Goal: Obtain resource: Download file/media

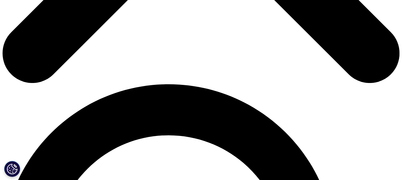
scroll to position [336, 0]
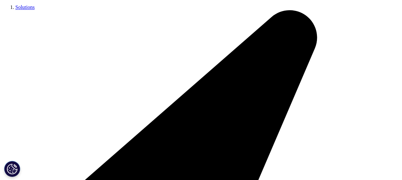
type input "claire"
type input "turnbull"
type input "claire.turnbull14@nhs.net"
type input "nhs christie test"
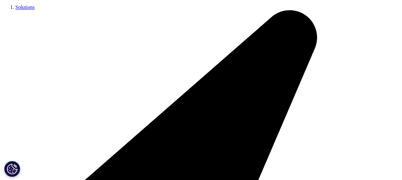
select select "[GEOGRAPHIC_DATA]"
type input "Education Event Manager"
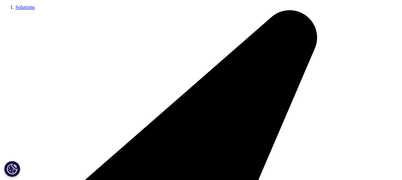
drag, startPoint x: 71, startPoint y: 143, endPoint x: 6, endPoint y: 129, distance: 66.5
type input "The Christie NHS Foundation Trust"
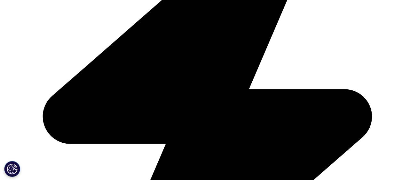
scroll to position [452, 0]
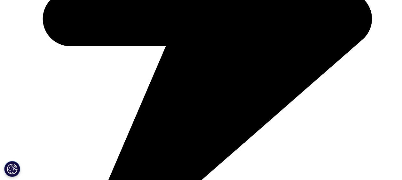
scroll to position [173, 378]
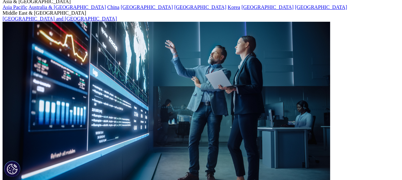
scroll to position [0, 0]
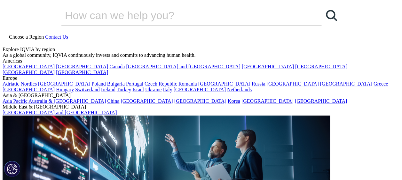
click at [44, 34] on span "Choose a Region" at bounding box center [26, 36] width 35 height 5
click at [106, 99] on link "Australia & [GEOGRAPHIC_DATA]" at bounding box center [66, 101] width 77 height 5
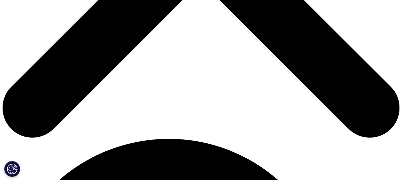
scroll to position [266, 0]
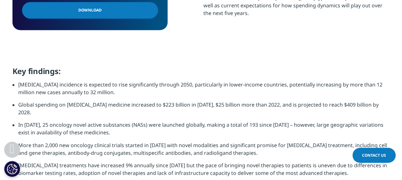
scroll to position [473, 0]
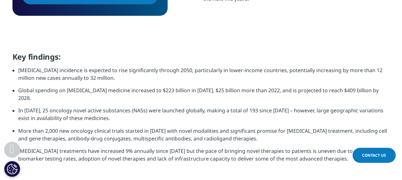
click at [201, 147] on li "[MEDICAL_DATA] treatments have increased 9% annually since [DATE] but the pace …" at bounding box center [204, 157] width 372 height 20
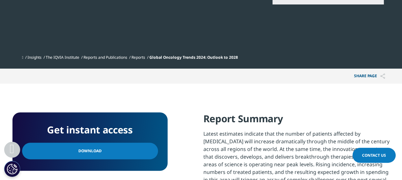
scroll to position [199, 0]
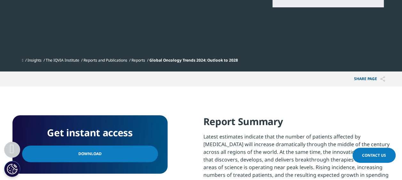
click at [95, 156] on span "Download" at bounding box center [89, 154] width 23 height 7
click at [289, 148] on p "Latest estimates indicate that the number of patients affected by [MEDICAL_DATA…" at bounding box center [296, 166] width 187 height 66
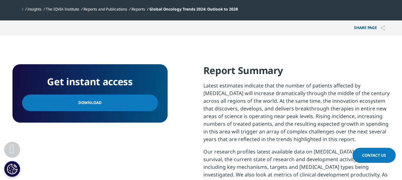
scroll to position [263, 0]
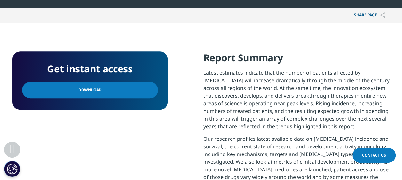
click at [289, 148] on p "Our research profiles latest available data on [MEDICAL_DATA] incidence and sur…" at bounding box center [296, 176] width 187 height 82
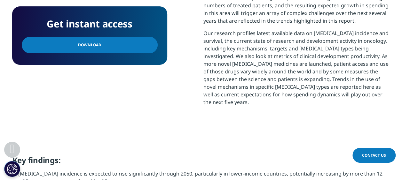
scroll to position [375, 0]
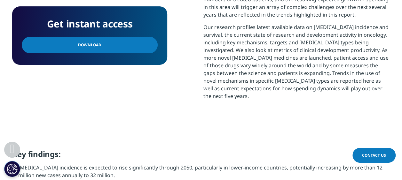
click at [122, 46] on link "Download" at bounding box center [90, 45] width 136 height 17
click at [123, 53] on link "Download" at bounding box center [90, 45] width 136 height 17
